Goal: Task Accomplishment & Management: Complete application form

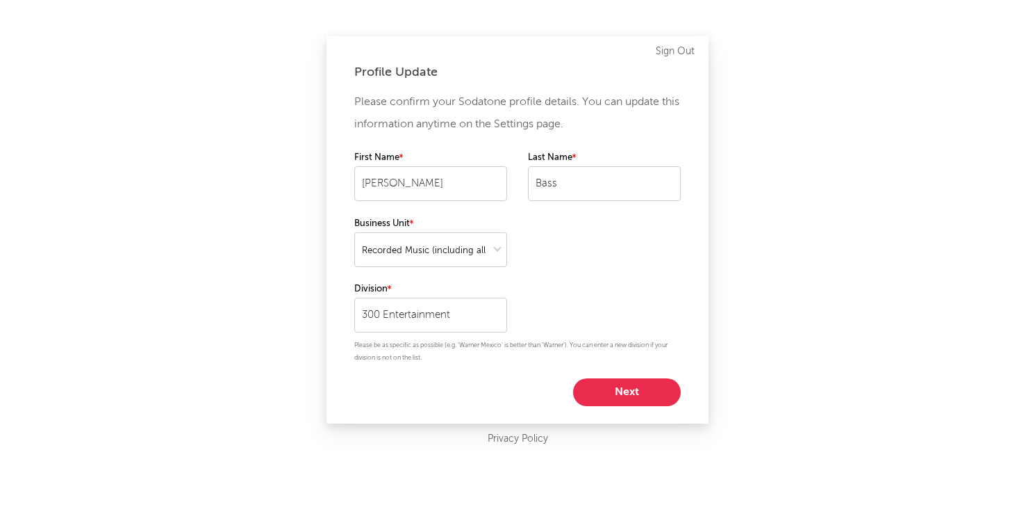
select select "recorded_music"
click at [607, 395] on button "Next" at bounding box center [627, 392] width 108 height 28
select select "marketing"
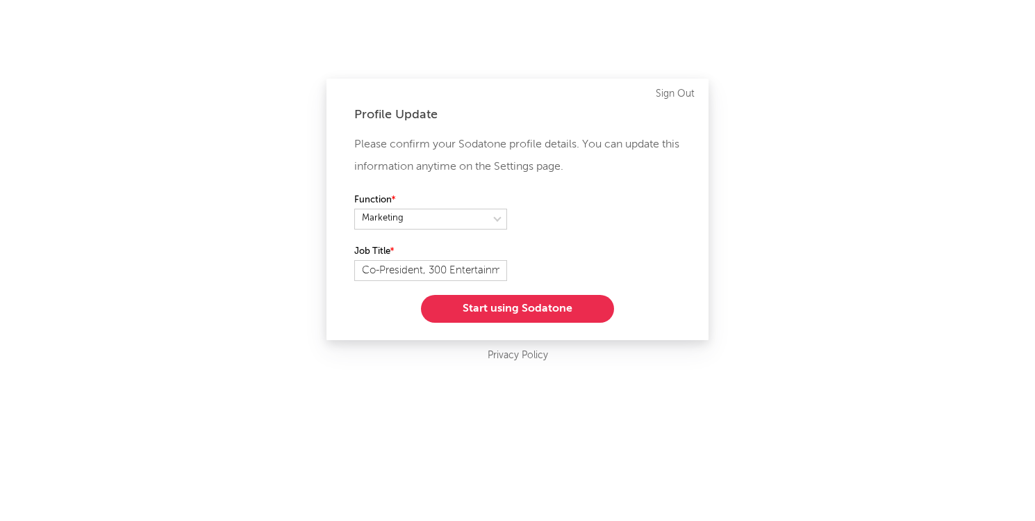
drag, startPoint x: 509, startPoint y: 304, endPoint x: 614, endPoint y: 208, distance: 142.6
click at [614, 208] on div "Please confirm your Sodatone profile details. You can update this information a…" at bounding box center [517, 227] width 327 height 189
click at [498, 221] on select at bounding box center [430, 218] width 153 height 21
click at [500, 272] on input "Co-President, 300 Entertainment" at bounding box center [430, 270] width 153 height 21
click at [503, 310] on button "Start using Sodatone" at bounding box center [517, 309] width 193 height 28
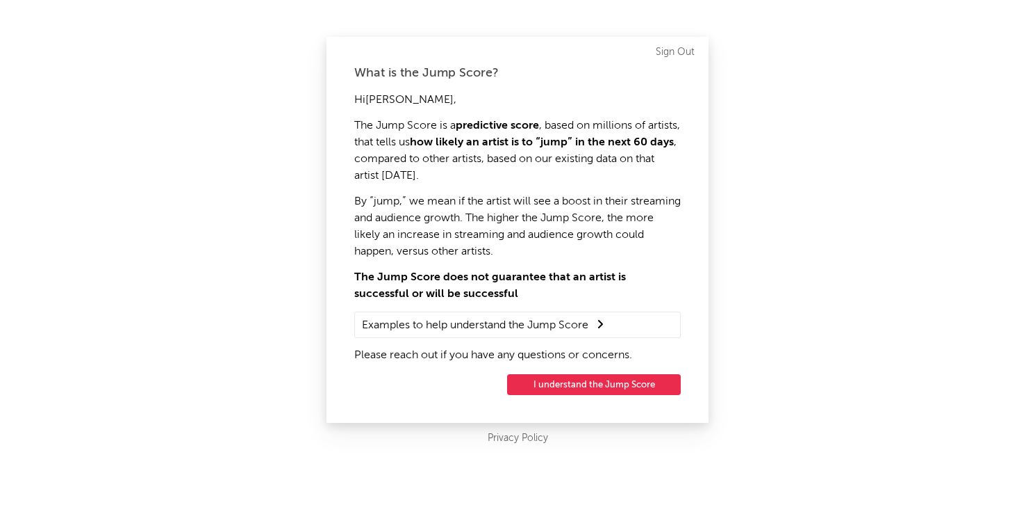
click at [558, 394] on button "I understand the Jump Score" at bounding box center [594, 384] width 174 height 21
